Goal: Check status: Check status

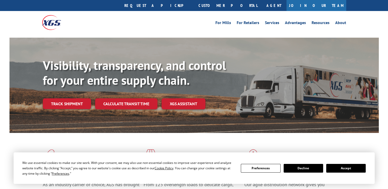
scroll to position [11, 0]
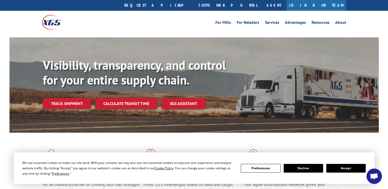
click at [73, 98] on link "Track shipment" at bounding box center [67, 103] width 48 height 11
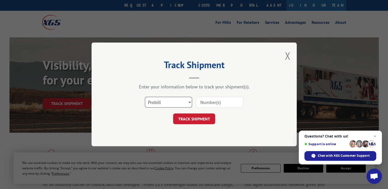
click at [186, 102] on select "Select category... Probill BOL PO" at bounding box center [168, 102] width 47 height 11
select select "bol"
click at [145, 97] on select "Select category... Probill BOL PO" at bounding box center [168, 102] width 47 height 11
click at [217, 101] on input at bounding box center [219, 102] width 47 height 11
type input "16528496"
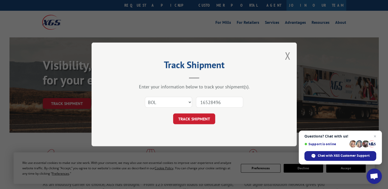
click at [192, 119] on button "TRACK SHIPMENT" at bounding box center [194, 119] width 42 height 11
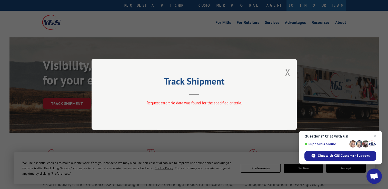
click at [285, 75] on button "Close modal" at bounding box center [287, 72] width 6 height 14
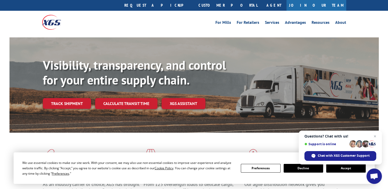
click at [335, 153] on span "Chat with XGS Customer Support" at bounding box center [340, 156] width 72 height 10
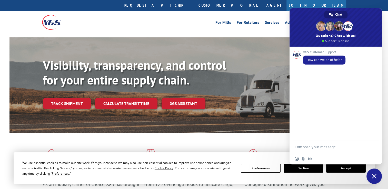
click at [306, 148] on textarea "Compose your message..." at bounding box center [330, 146] width 72 height 13
type textarea "Hi I am looking to track a shipment"
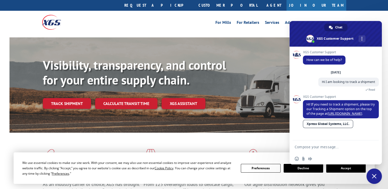
click at [356, 113] on link "[URL][DOMAIN_NAME]" at bounding box center [344, 113] width 34 height 4
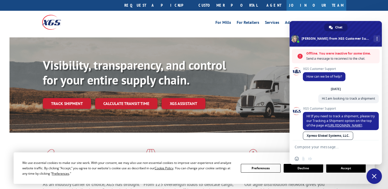
scroll to position [114, 0]
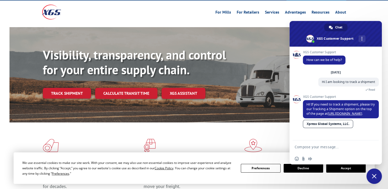
scroll to position [23, 0]
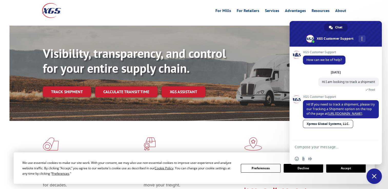
click at [340, 170] on button "Accept" at bounding box center [345, 168] width 39 height 9
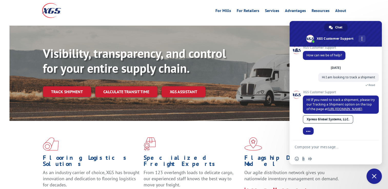
click at [125, 86] on link "Calculate transit time" at bounding box center [126, 91] width 62 height 11
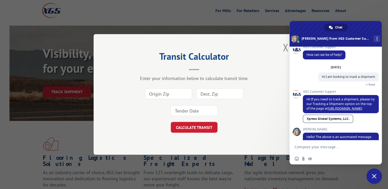
scroll to position [23, 0]
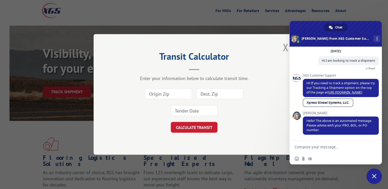
click at [285, 47] on button "Close modal" at bounding box center [285, 47] width 6 height 14
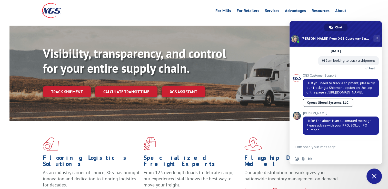
click at [306, 143] on textarea "Compose your message..." at bounding box center [330, 146] width 72 height 13
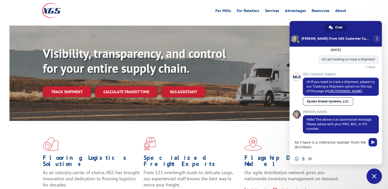
type textarea "All I have is a reference number from the distributor"
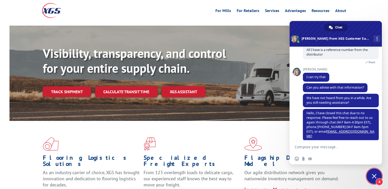
scroll to position [114, 0]
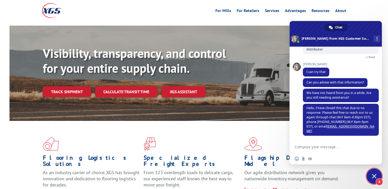
click at [314, 145] on textarea "Compose your message..." at bounding box center [330, 146] width 72 height 13
click at [53, 86] on link "Track shipment" at bounding box center [67, 91] width 48 height 11
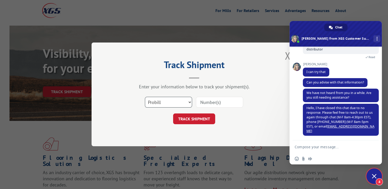
click at [154, 97] on select "Select category... Probill BOL PO" at bounding box center [168, 102] width 47 height 11
select select "po"
click at [145, 97] on select "Select category... Probill BOL PO" at bounding box center [168, 102] width 47 height 11
click at [213, 99] on input at bounding box center [219, 102] width 47 height 11
type input "1658496"
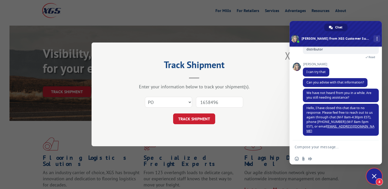
click at [196, 117] on button "TRACK SHIPMENT" at bounding box center [194, 119] width 42 height 11
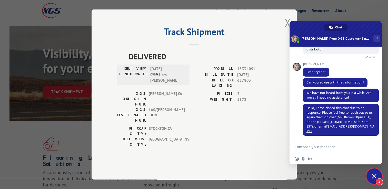
click at [285, 29] on button "Close modal" at bounding box center [287, 23] width 6 height 14
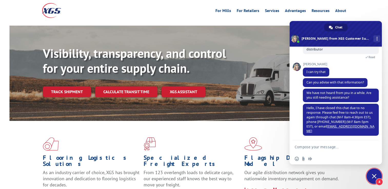
click at [343, 8] on div "For [PERSON_NAME] For Retailers Services Advantages Resources About For [PERSON…" at bounding box center [194, 10] width 304 height 23
